Goal: Transaction & Acquisition: Purchase product/service

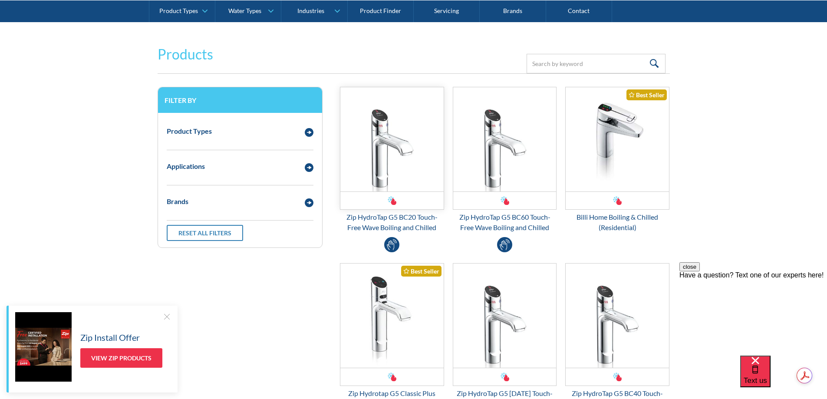
scroll to position [174, 0]
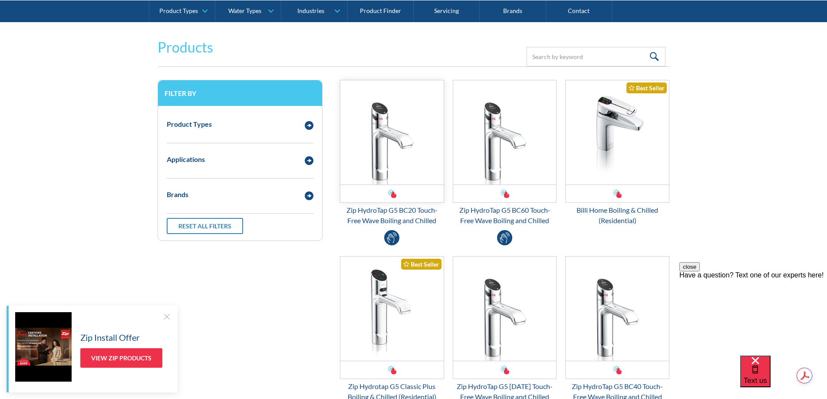
click at [383, 137] on img "Email Form 3" at bounding box center [391, 132] width 103 height 104
click at [611, 215] on div "Billi Home Boiling & Chilled (Residential)" at bounding box center [617, 215] width 104 height 21
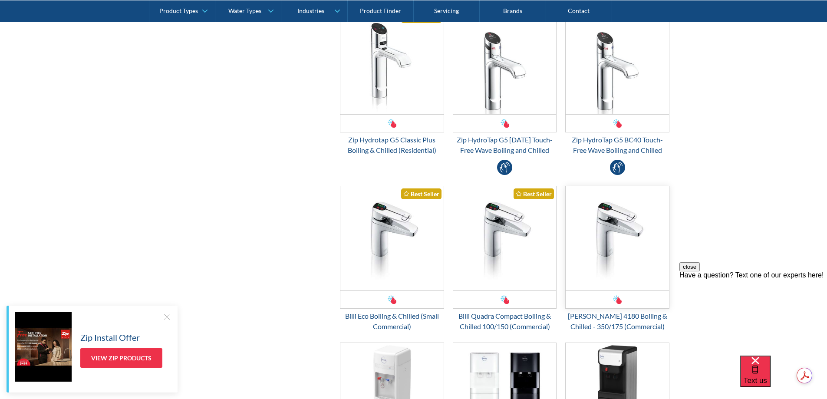
scroll to position [434, 0]
